Goal: Understand process/instructions: Learn how to perform a task or action

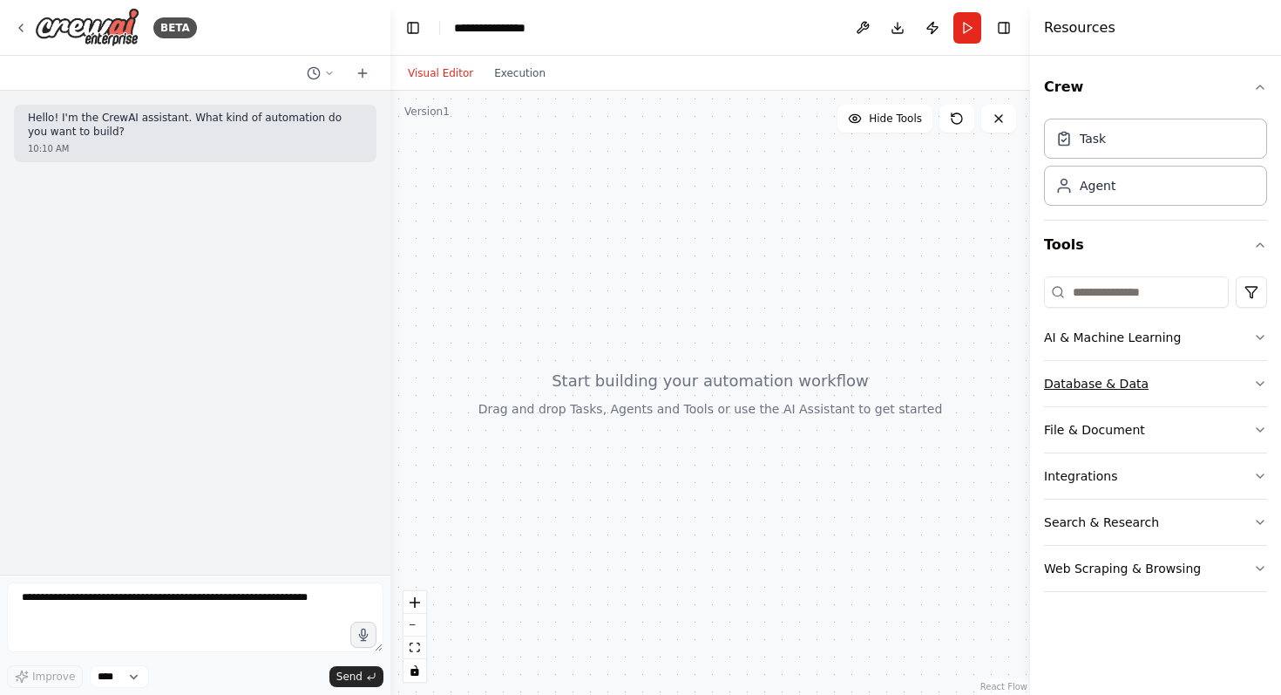
click at [1255, 382] on icon "button" at bounding box center [1260, 384] width 14 height 14
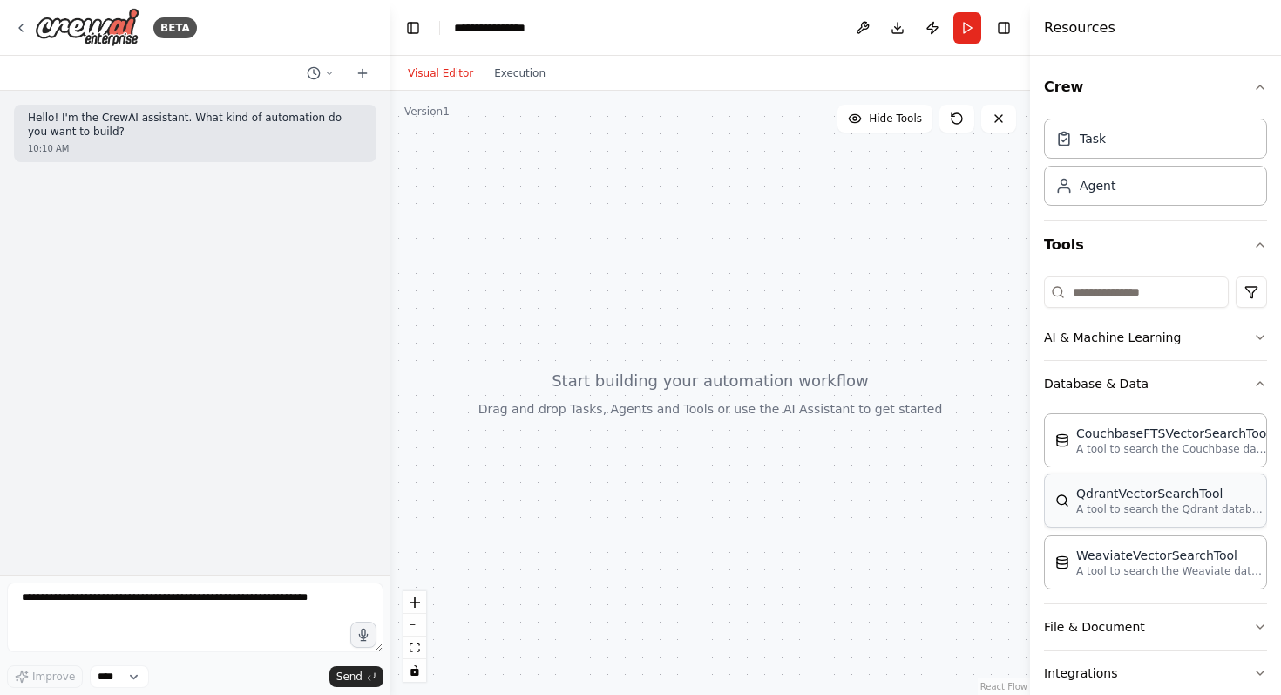
click at [1130, 512] on p "A tool to search the Qdrant database for relevant information on internal docum…" at bounding box center [1172, 509] width 192 height 14
click at [1135, 499] on div "QdrantVectorSearchTool" at bounding box center [1172, 493] width 192 height 17
click at [1261, 386] on icon "button" at bounding box center [1260, 384] width 14 height 14
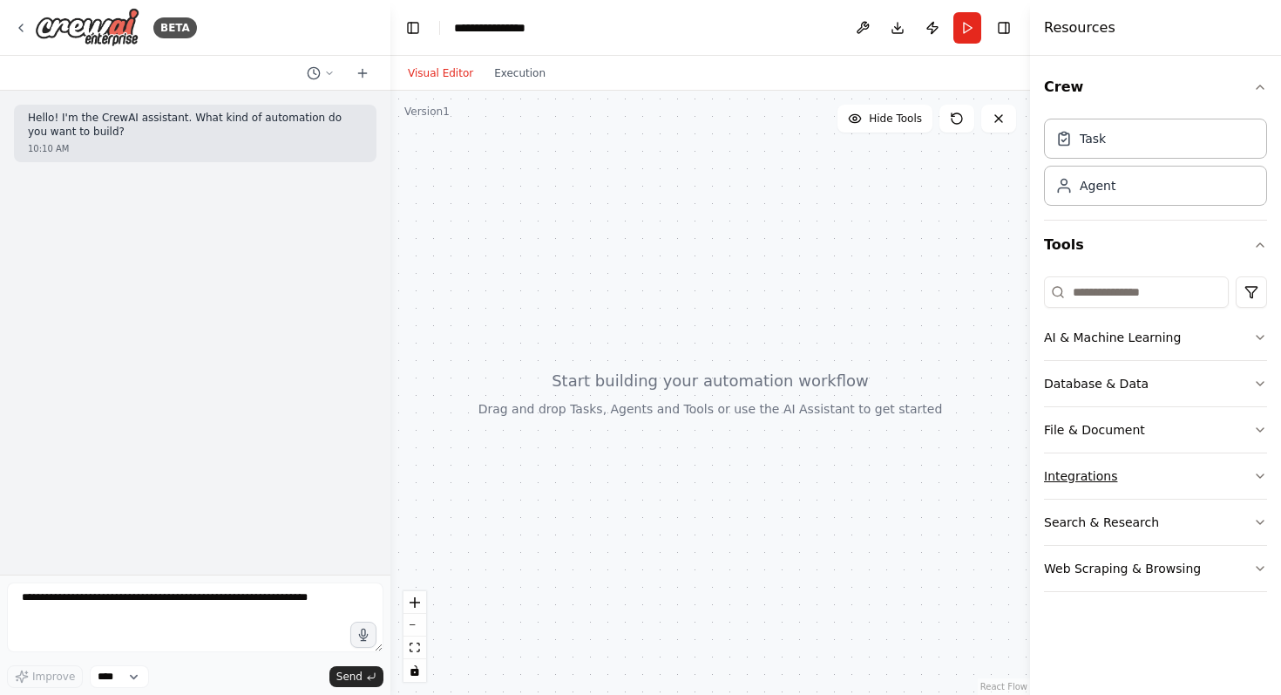
click at [1263, 479] on icon "button" at bounding box center [1260, 476] width 14 height 14
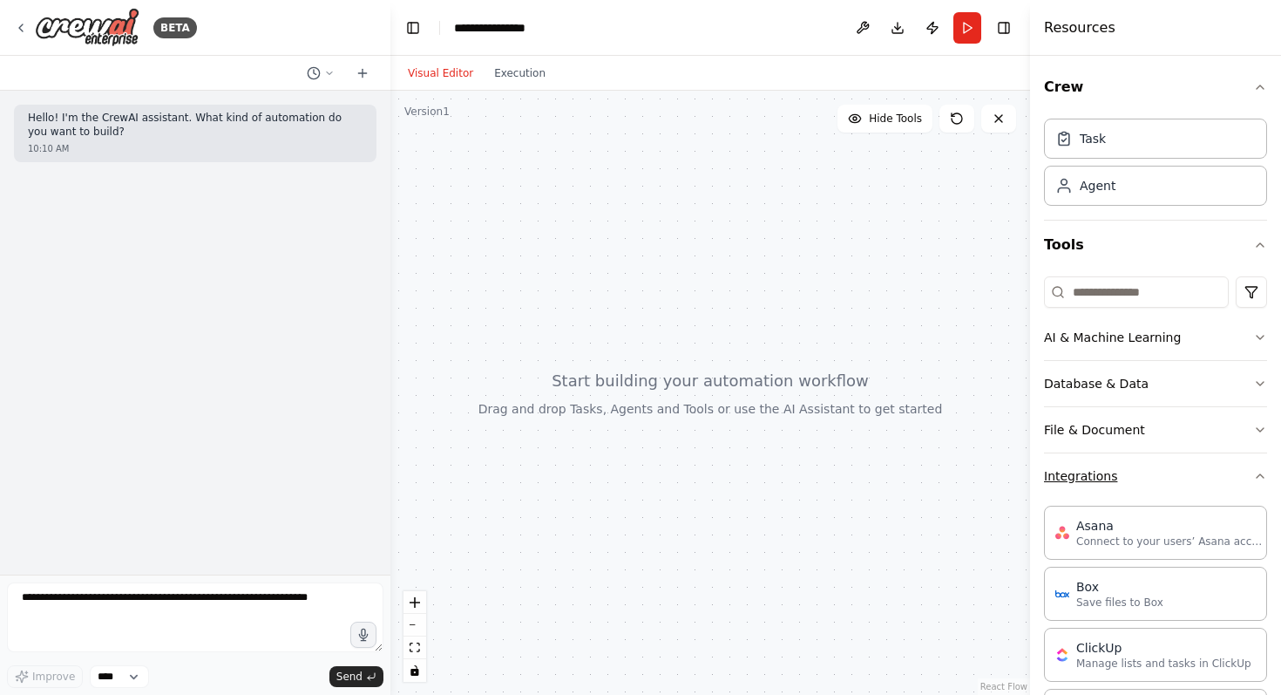
scroll to position [1159, 0]
